Goal: Information Seeking & Learning: Learn about a topic

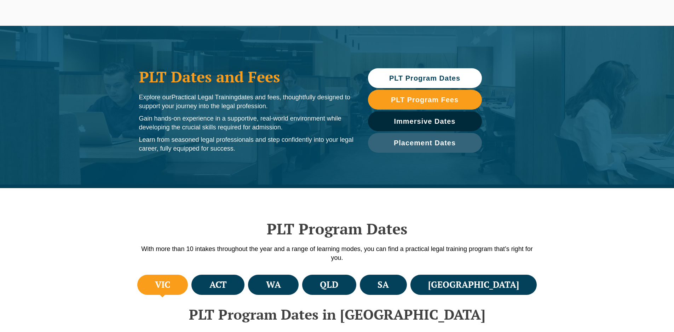
scroll to position [142, 0]
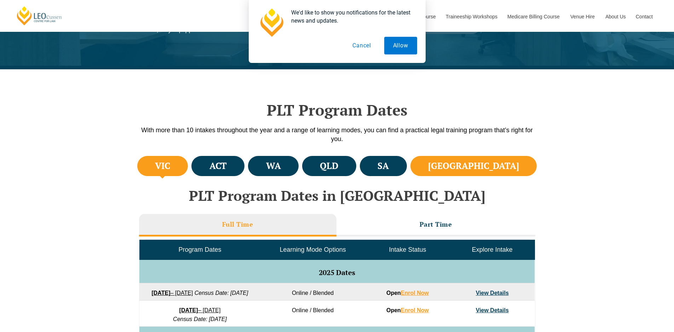
click at [489, 169] on li "NSW" at bounding box center [474, 166] width 127 height 20
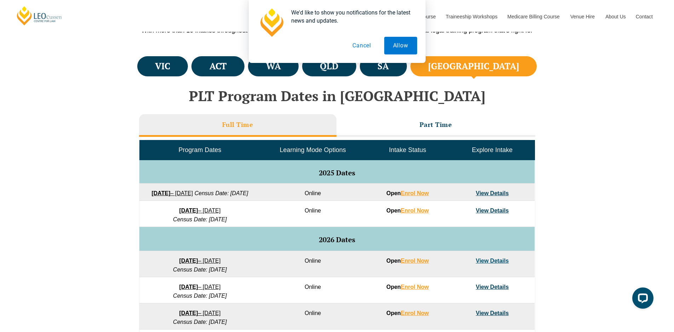
scroll to position [248, 0]
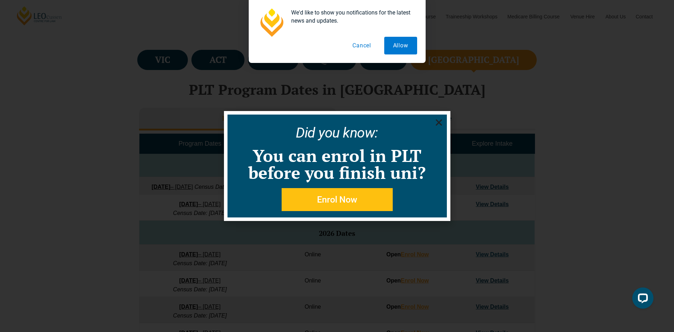
click at [439, 122] on use "Close" at bounding box center [439, 123] width 6 height 6
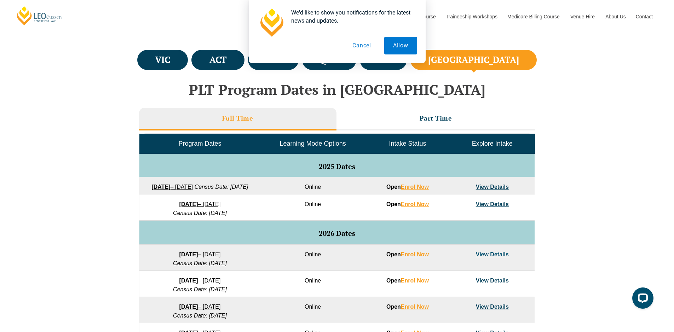
click at [364, 45] on button "Cancel" at bounding box center [362, 46] width 36 height 18
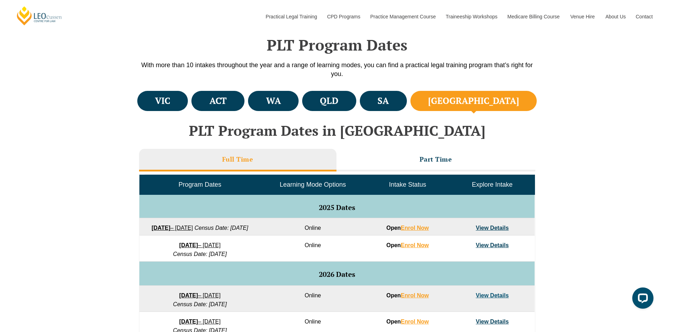
scroll to position [212, 0]
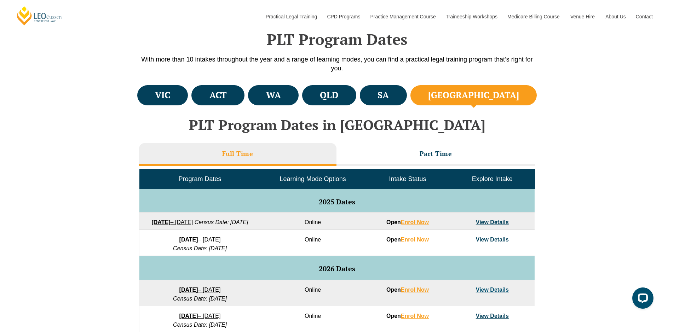
click at [496, 222] on link "View Details" at bounding box center [492, 223] width 33 height 6
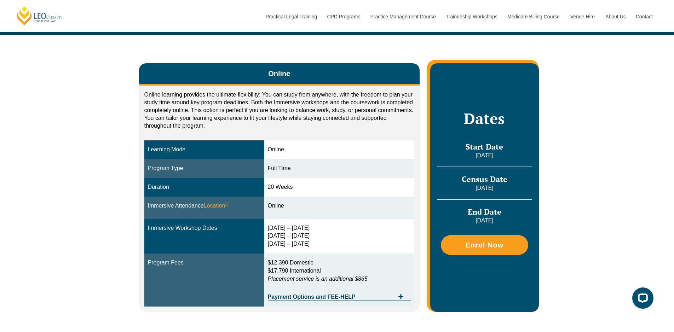
scroll to position [106, 0]
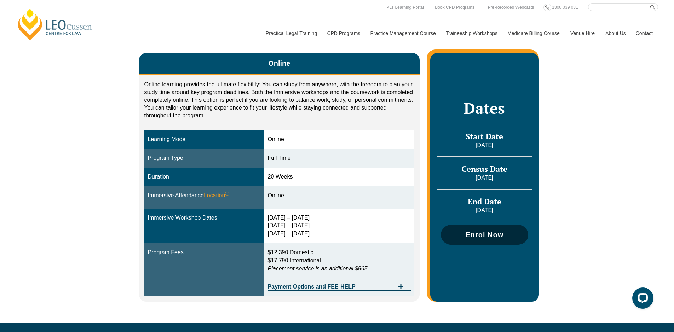
click at [499, 233] on span "Enrol Now" at bounding box center [485, 235] width 38 height 7
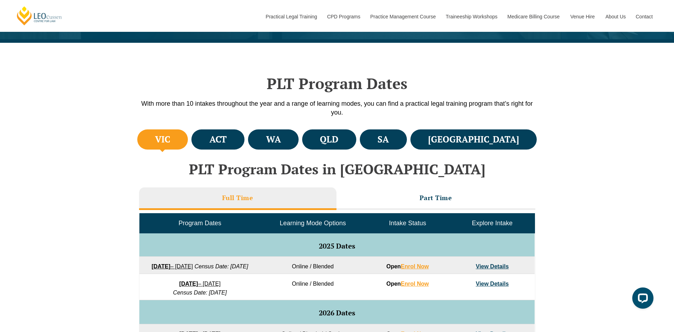
scroll to position [142, 0]
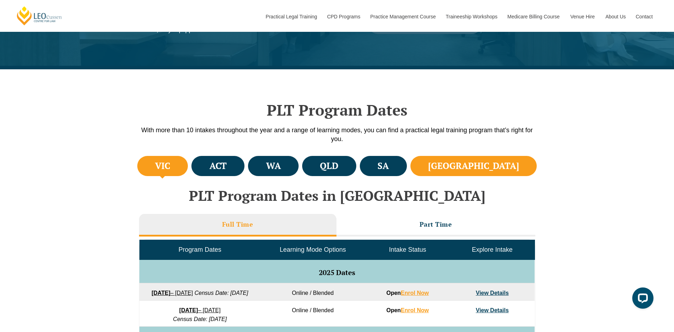
click at [494, 166] on h4 "NSW" at bounding box center [473, 166] width 91 height 12
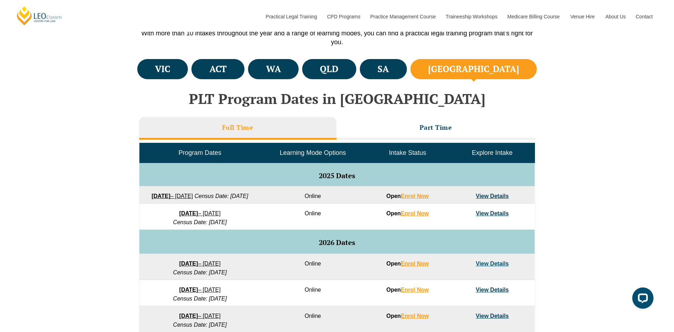
scroll to position [248, 0]
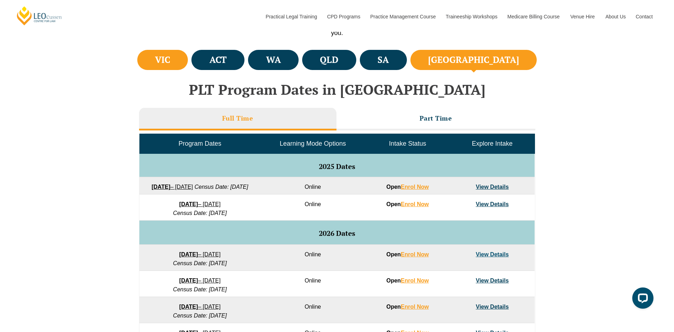
click at [163, 59] on h4 "VIC" at bounding box center [162, 60] width 15 height 12
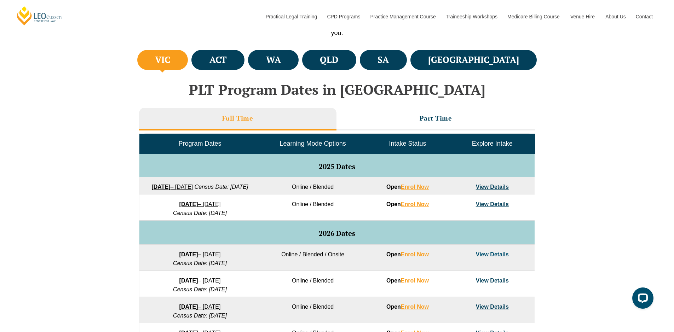
click at [497, 207] on link "View Details" at bounding box center [492, 204] width 33 height 6
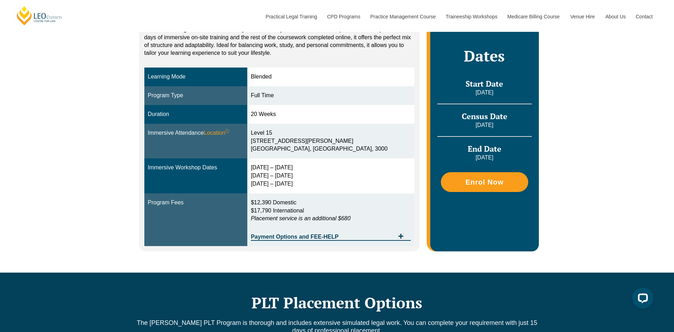
scroll to position [177, 0]
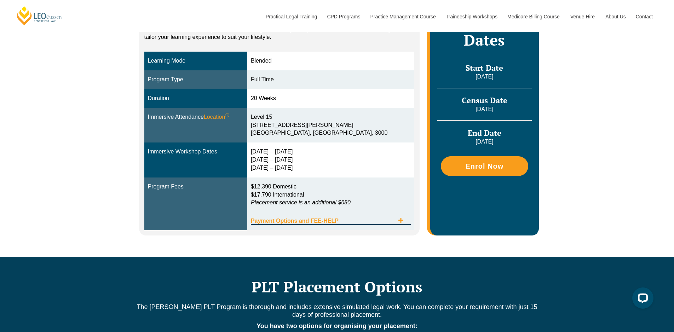
click at [333, 220] on span "Payment Options and FEE-HELP" at bounding box center [323, 221] width 144 height 6
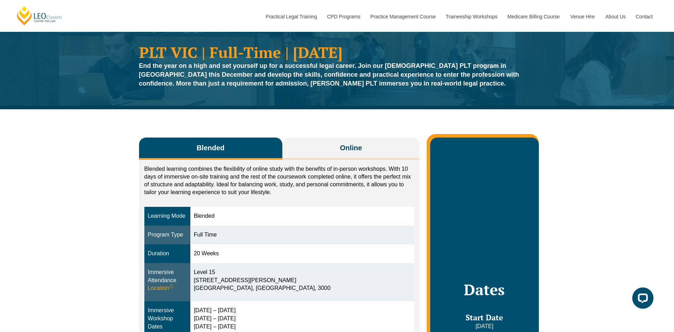
scroll to position [0, 0]
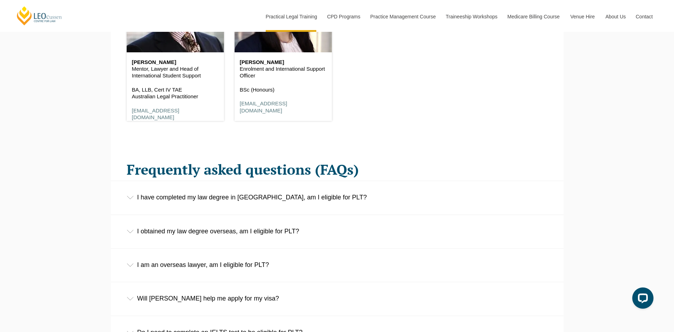
scroll to position [1027, 0]
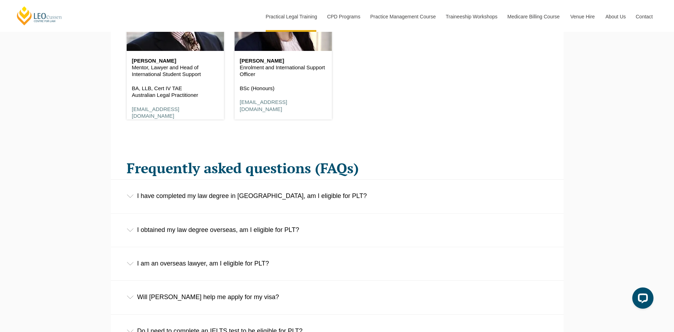
click at [315, 201] on div "I have completed my law degree in Australia, am I eligible for PLT?" at bounding box center [337, 196] width 453 height 33
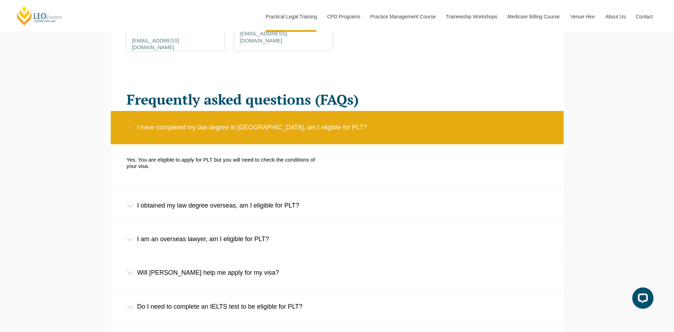
scroll to position [1098, 0]
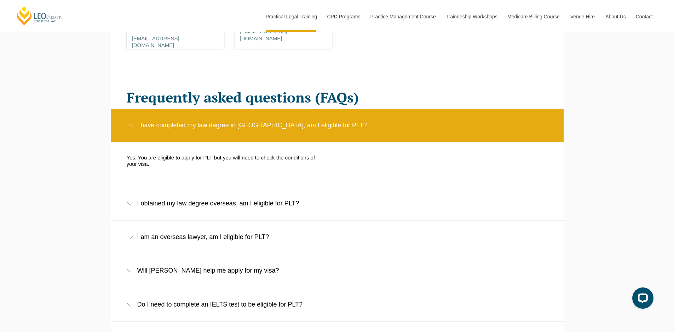
click at [352, 203] on div "I obtained my law degree overseas, am I eligible for PLT?" at bounding box center [337, 203] width 453 height 33
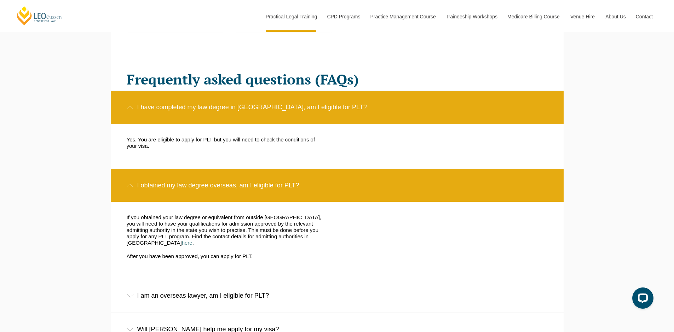
scroll to position [1168, 0]
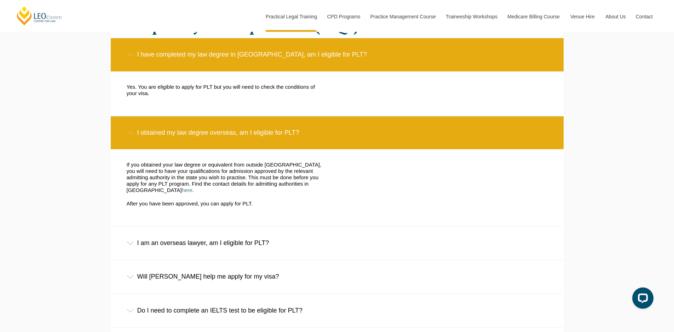
click at [261, 245] on div "I am an overseas lawyer, am I eligible for PLT?" at bounding box center [337, 243] width 453 height 33
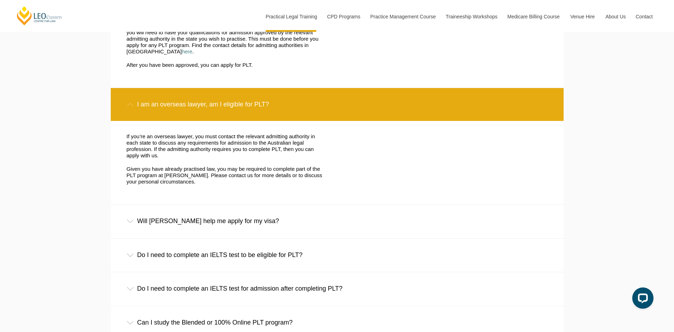
scroll to position [1310, 0]
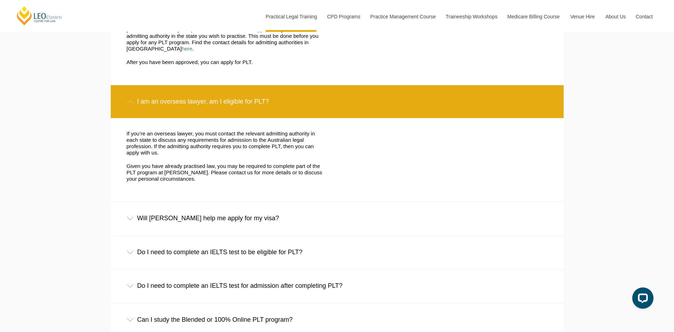
click at [275, 213] on div "Will Leo Cussen help me apply for my visa?" at bounding box center [337, 218] width 453 height 33
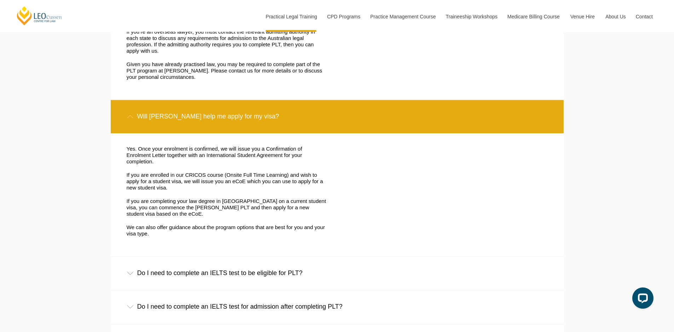
scroll to position [1416, 0]
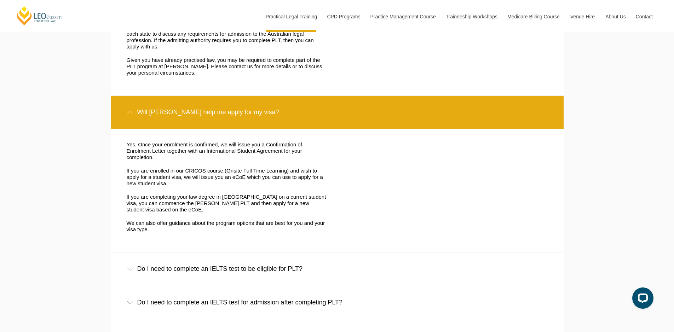
click at [232, 266] on div "Do I need to complete an IELTS test to be eligible for PLT?" at bounding box center [337, 269] width 453 height 33
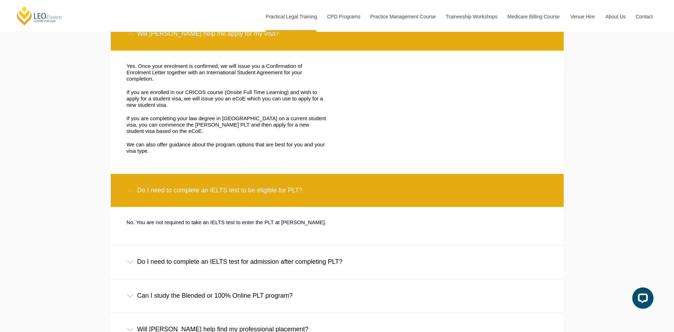
scroll to position [1522, 0]
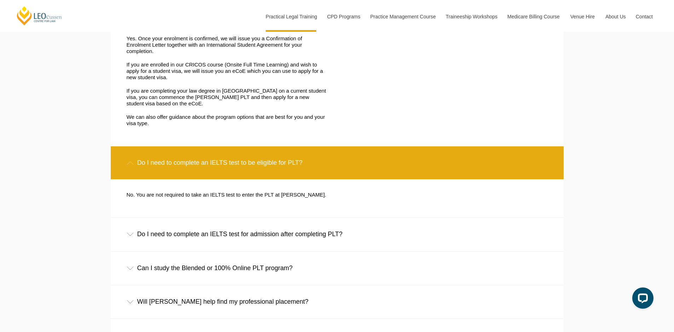
click at [170, 233] on div "Do I need to complete an IELTS test for admission after completing PLT?" at bounding box center [337, 234] width 453 height 33
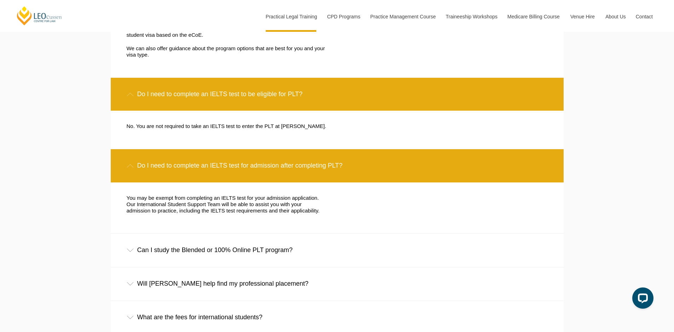
scroll to position [1593, 0]
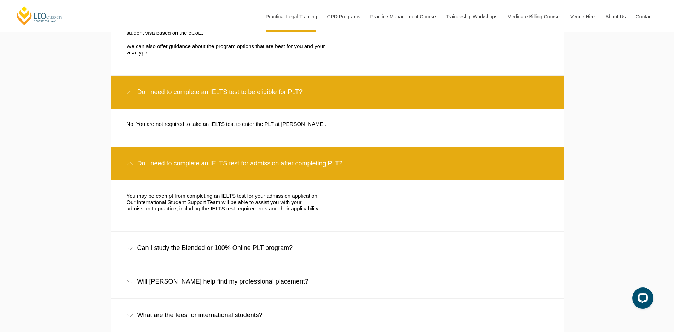
click at [233, 249] on div "Can I study the Blended or 100% Online PLT program?" at bounding box center [337, 248] width 453 height 33
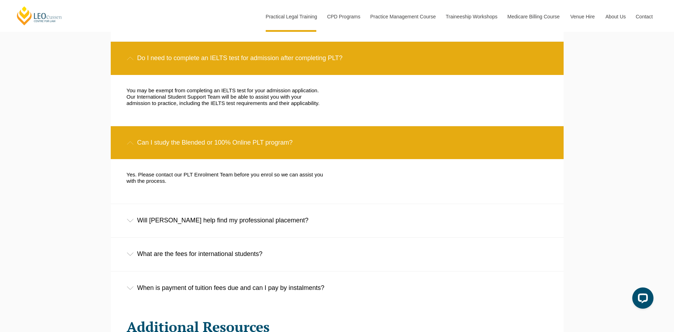
scroll to position [1699, 0]
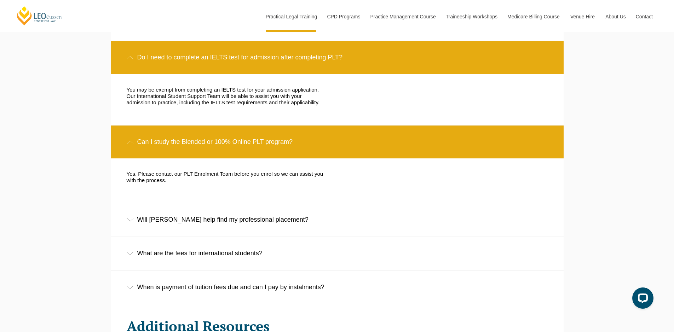
click at [254, 215] on div "Will Leo Cussen help find my professional placement?" at bounding box center [337, 220] width 453 height 33
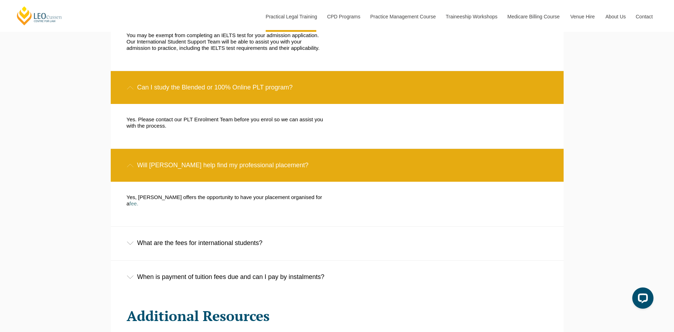
scroll to position [1770, 0]
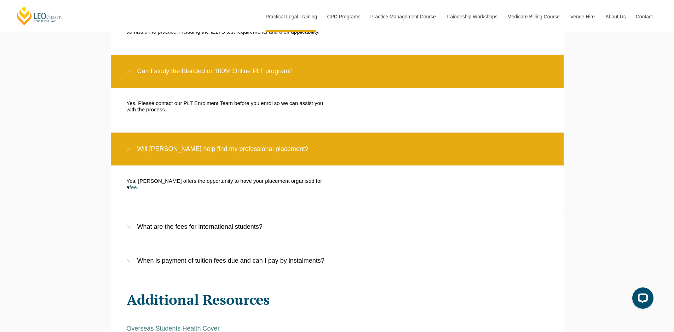
click at [200, 220] on div "What are the fees for international students?" at bounding box center [337, 227] width 453 height 33
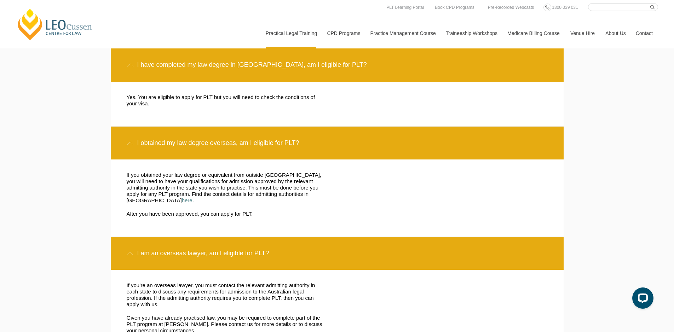
scroll to position [1133, 0]
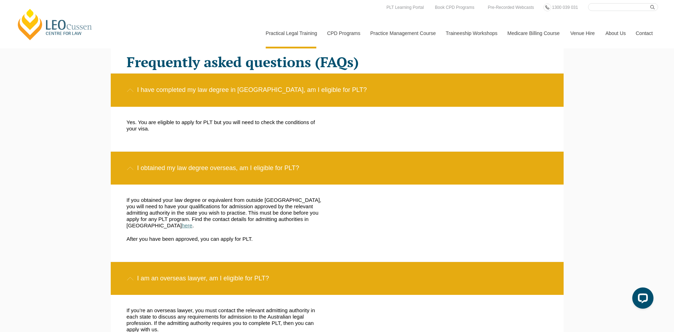
click at [193, 223] on link "here" at bounding box center [187, 226] width 11 height 6
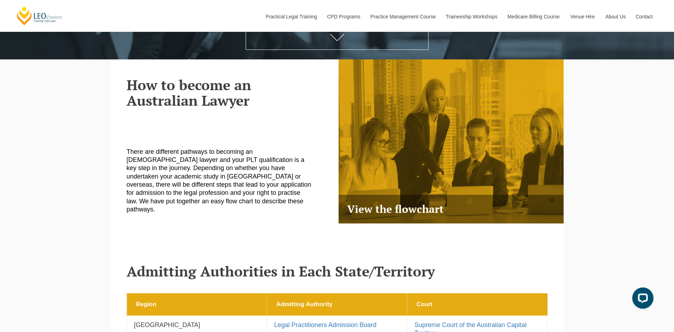
scroll to position [283, 0]
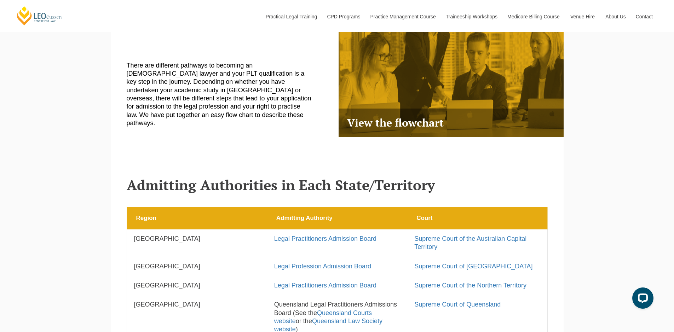
click at [315, 263] on link "Legal Profession Admission Board" at bounding box center [322, 266] width 97 height 7
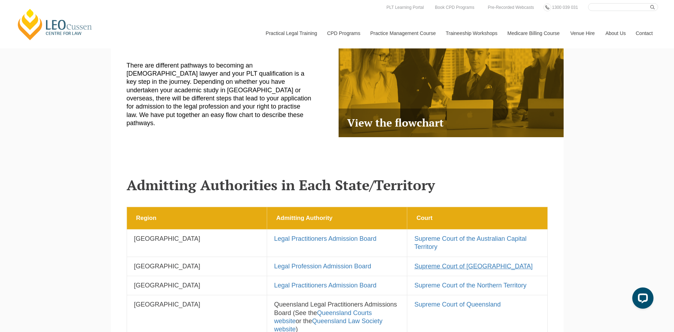
click at [451, 263] on link "Supreme Court of [GEOGRAPHIC_DATA]" at bounding box center [474, 266] width 118 height 7
click at [318, 263] on link "Legal Profession Admission Board" at bounding box center [322, 266] width 97 height 7
